Goal: Find specific page/section: Find specific page/section

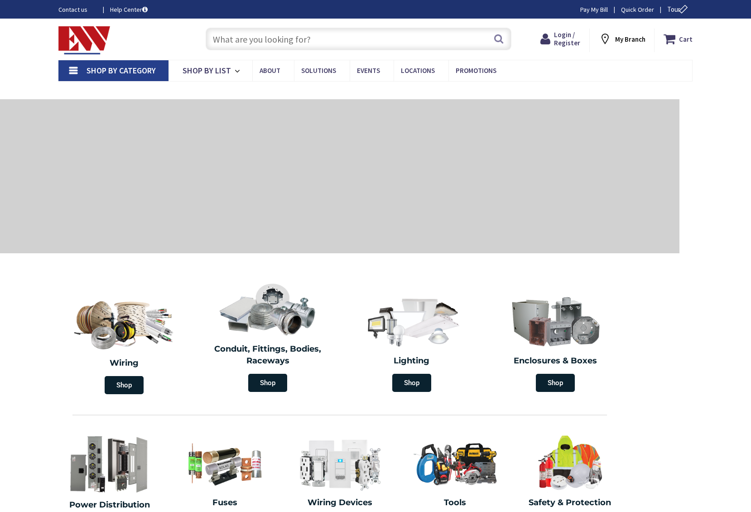
type input "[GEOGRAPHIC_DATA][STREET_ADDRESS][PERSON_NAME][GEOGRAPHIC_DATA]"
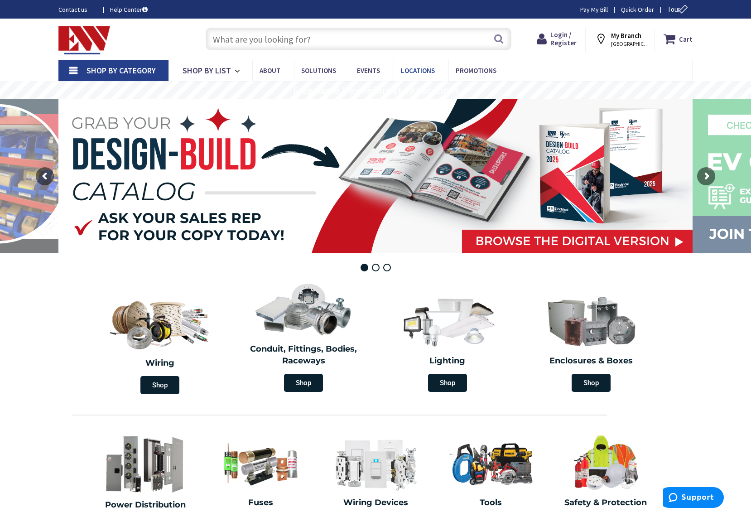
click at [426, 74] on span "Locations" at bounding box center [418, 70] width 34 height 9
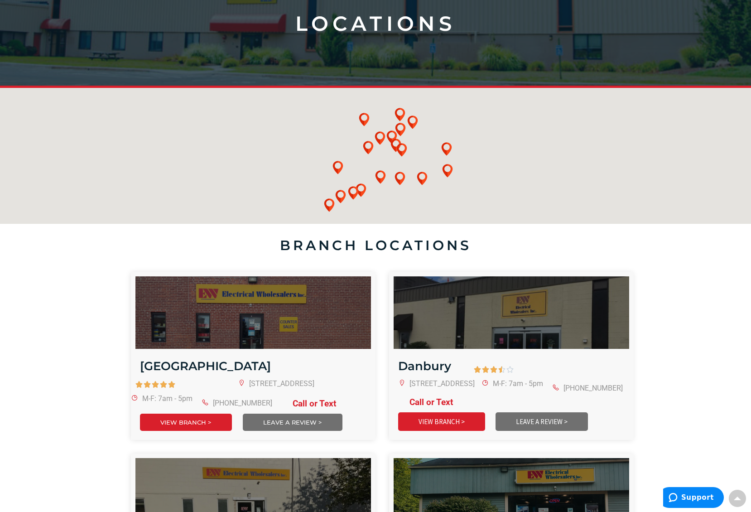
scroll to position [172, 0]
